Goal: Task Accomplishment & Management: Use online tool/utility

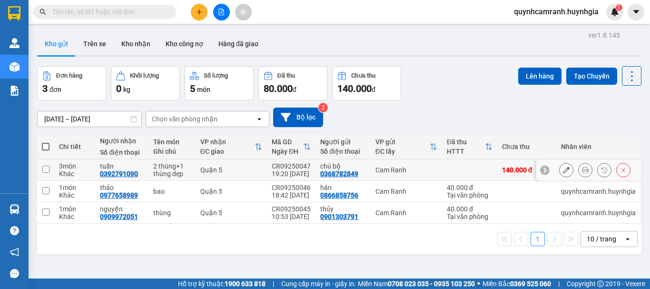
click at [47, 168] on input "checkbox" at bounding box center [45, 169] width 7 height 7
checkbox input "true"
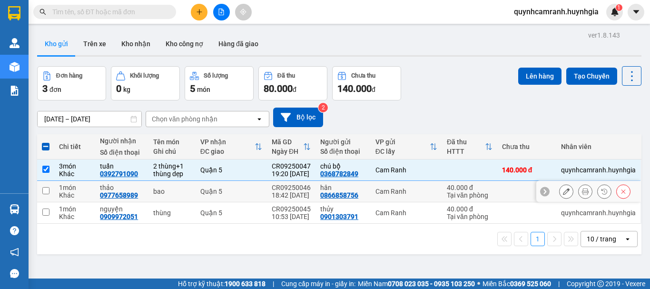
click at [47, 192] on input "checkbox" at bounding box center [45, 190] width 7 height 7
checkbox input "true"
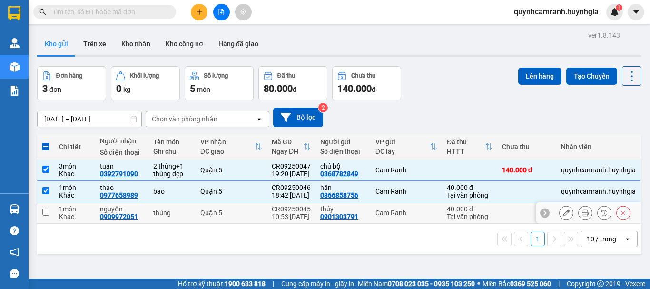
click at [44, 214] on input "checkbox" at bounding box center [45, 211] width 7 height 7
checkbox input "true"
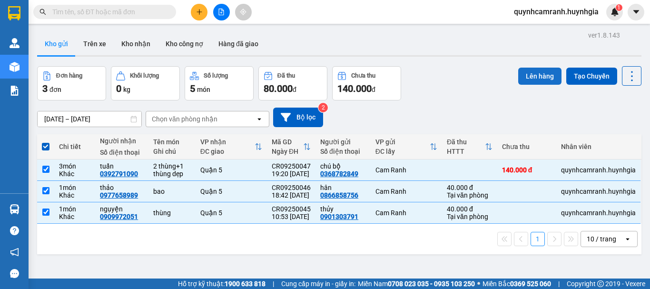
click at [533, 79] on button "Lên hàng" at bounding box center [539, 76] width 43 height 17
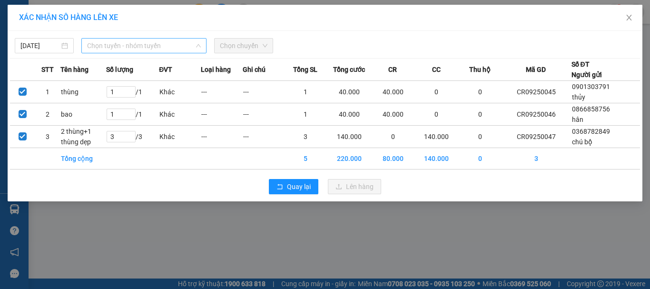
click at [139, 48] on span "Chọn tuyến - nhóm tuyến" at bounding box center [144, 46] width 114 height 14
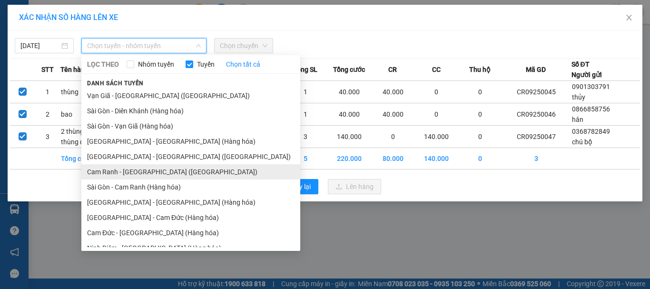
click at [109, 172] on li "Cam Ranh - Sài Gòn (Hàng Hóa)" at bounding box center [190, 171] width 219 height 15
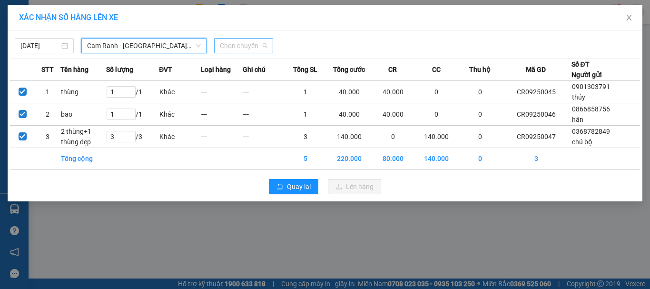
click at [233, 47] on span "Chọn chuyến" at bounding box center [244, 46] width 48 height 14
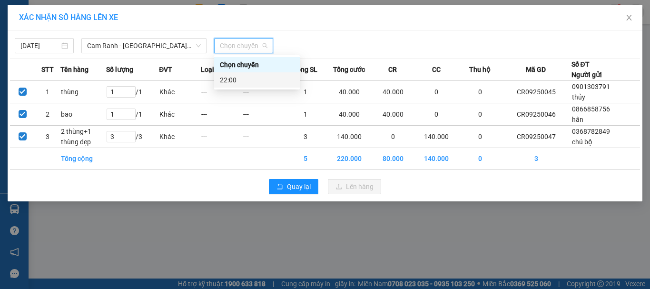
click at [225, 78] on div "22:00" at bounding box center [257, 80] width 74 height 10
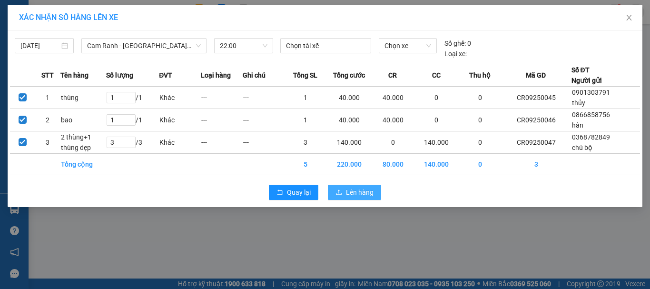
click at [343, 193] on button "Lên hàng" at bounding box center [354, 192] width 53 height 15
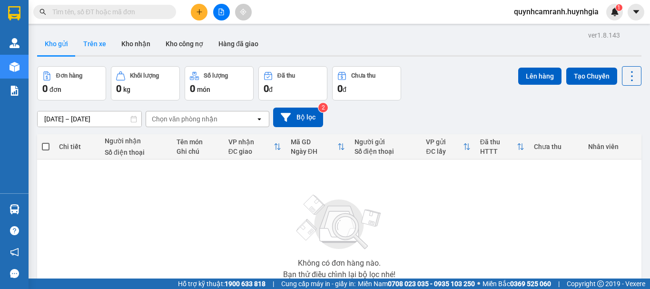
click at [93, 46] on button "Trên xe" at bounding box center [95, 43] width 38 height 23
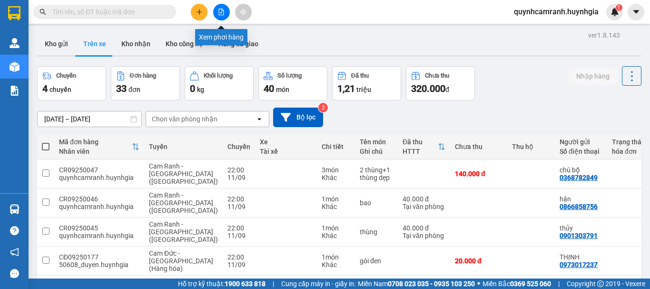
click at [218, 10] on icon "file-add" at bounding box center [221, 12] width 7 height 7
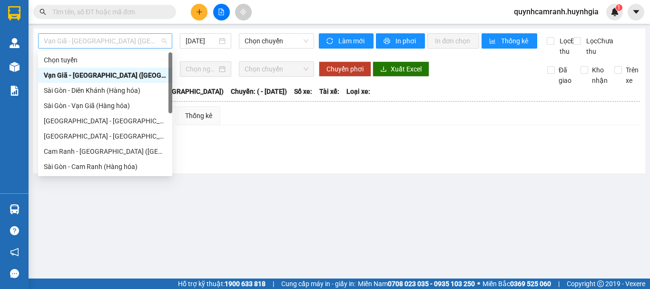
click at [102, 42] on span "Vạn Giã - Sài Gòn (Hàng hóa)" at bounding box center [105, 41] width 123 height 14
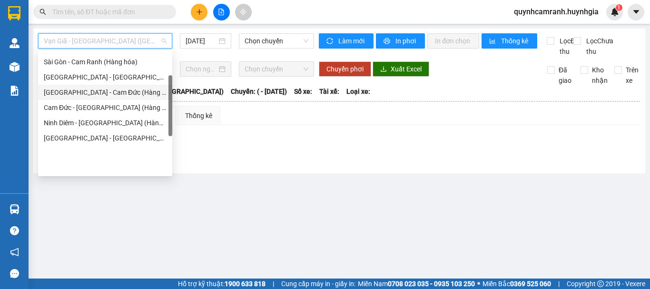
scroll to position [57, 0]
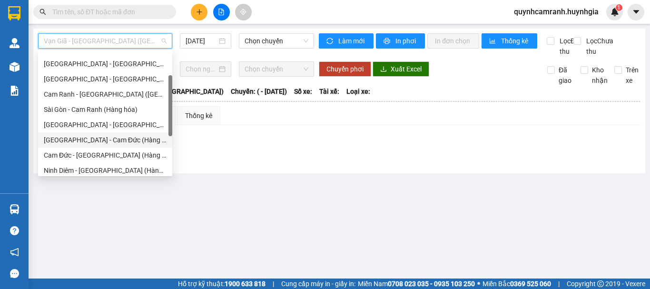
click at [87, 90] on div "Cam Ranh - Sài Gòn (Hàng Hóa)" at bounding box center [105, 94] width 123 height 10
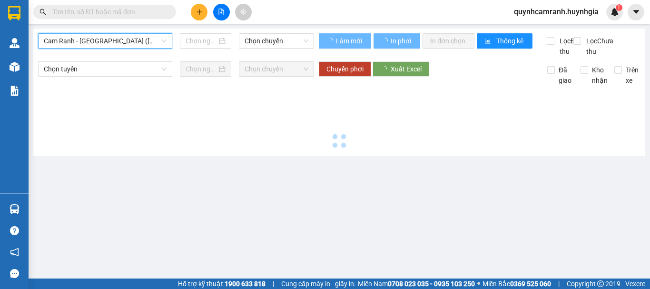
type input "11/09/2025"
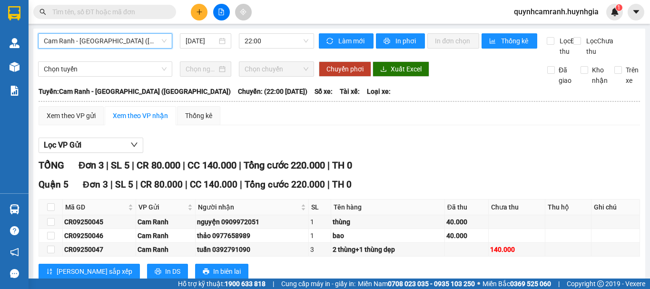
scroll to position [38, 0]
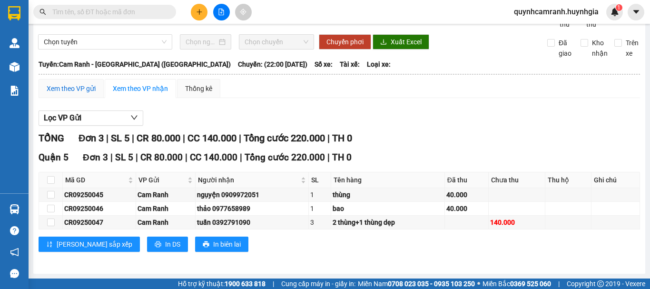
click at [67, 89] on div "Xem theo VP gửi" at bounding box center [71, 88] width 49 height 10
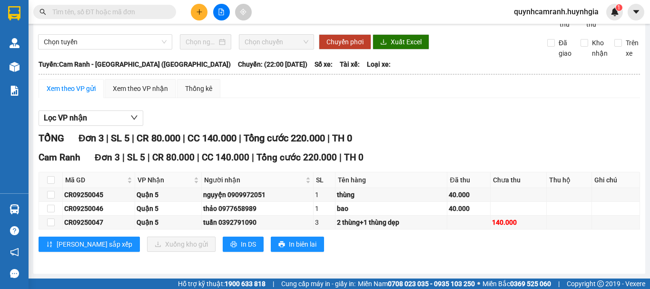
click at [583, 10] on span "quynhcamranh.huynhgia" at bounding box center [556, 12] width 100 height 12
click at [547, 27] on span "Đăng xuất" at bounding box center [561, 29] width 80 height 10
